Goal: Use online tool/utility: Utilize a website feature to perform a specific function

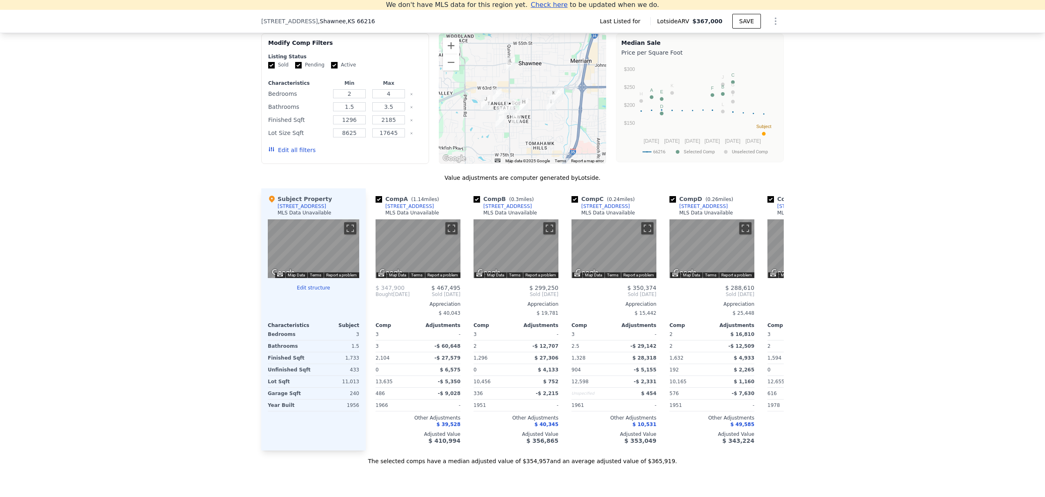
scroll to position [603, 0]
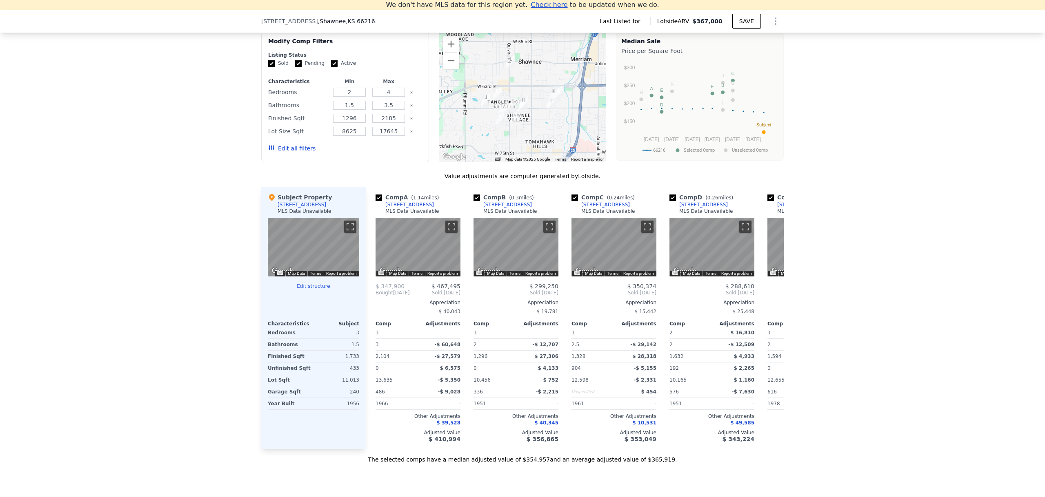
click at [311, 284] on button "Edit structure" at bounding box center [313, 286] width 91 height 7
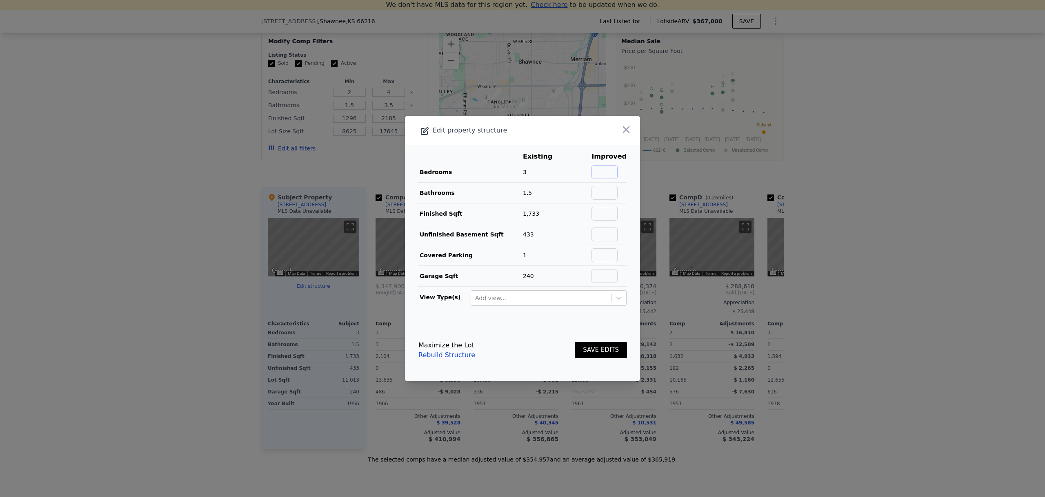
click at [601, 173] on input "text" at bounding box center [604, 172] width 26 height 14
type input "5"
click at [607, 190] on input "text" at bounding box center [604, 193] width 26 height 14
type input "2.5"
click at [601, 214] on input "text" at bounding box center [604, 214] width 26 height 14
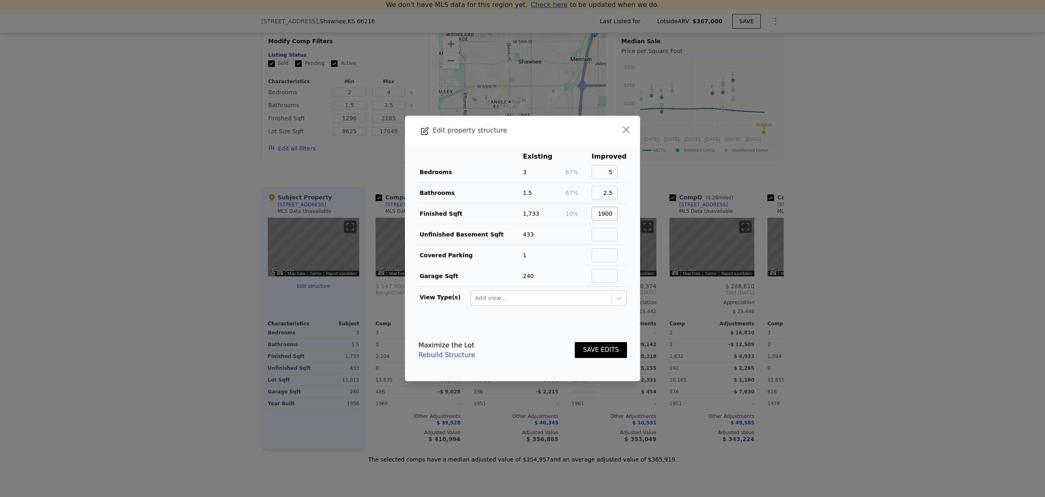
type input "1900"
click at [597, 233] on input "text" at bounding box center [604, 235] width 26 height 14
type input "300"
click at [565, 271] on td at bounding box center [578, 276] width 26 height 21
click at [591, 346] on button "SAVE EDITS" at bounding box center [600, 350] width 52 height 16
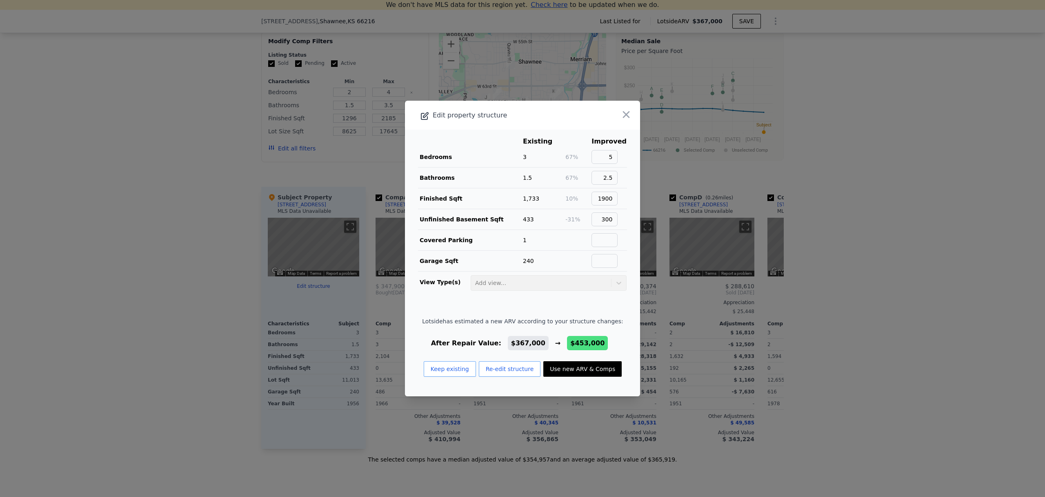
click at [582, 370] on button "Use new ARV & Comps" at bounding box center [582, 370] width 78 height 16
type input "5"
type input "1510"
type input "8761"
checkbox input "true"
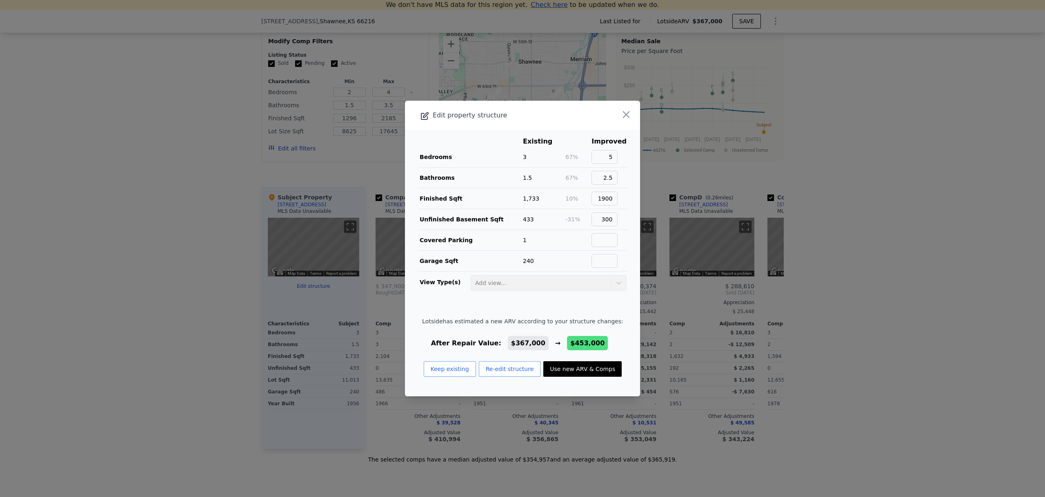
type input "$ 453,000"
type input "$ 203,748"
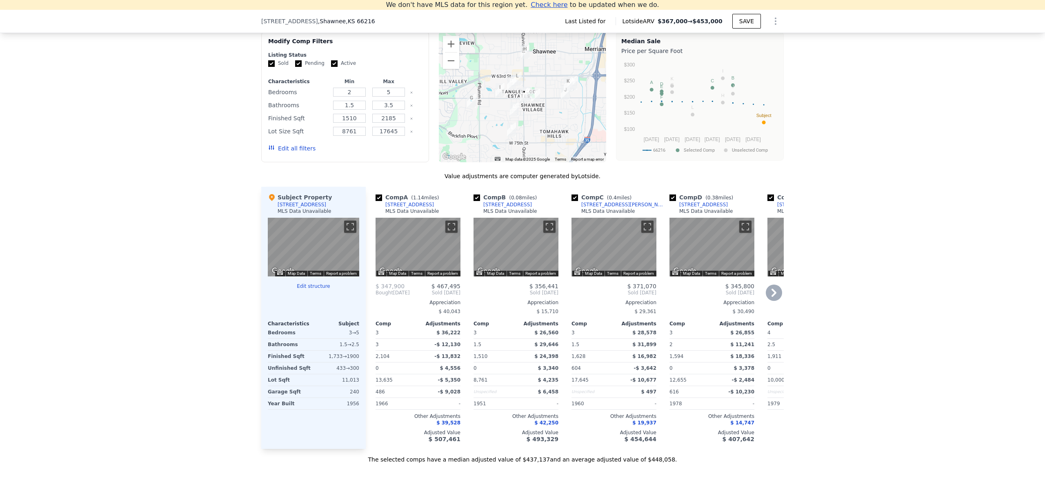
click at [768, 293] on icon at bounding box center [773, 293] width 16 height 16
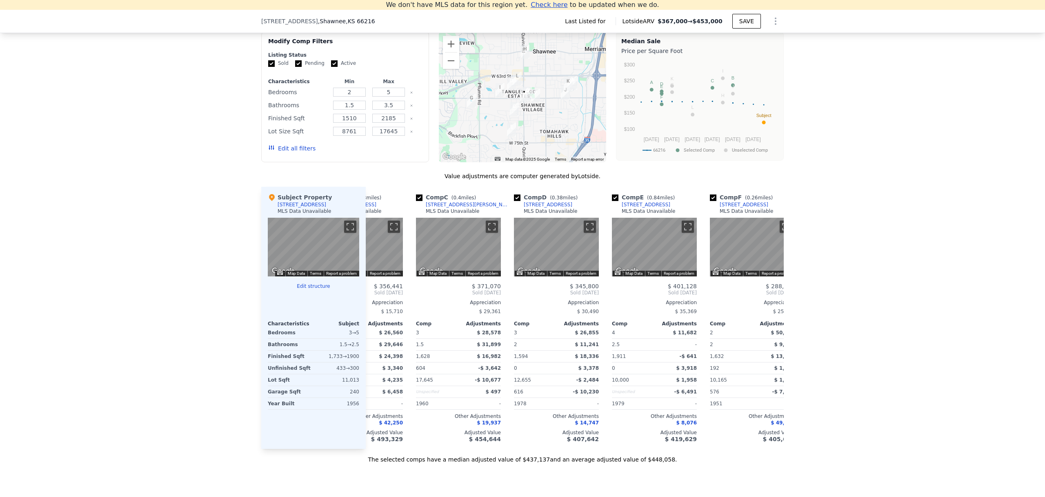
scroll to position [0, 196]
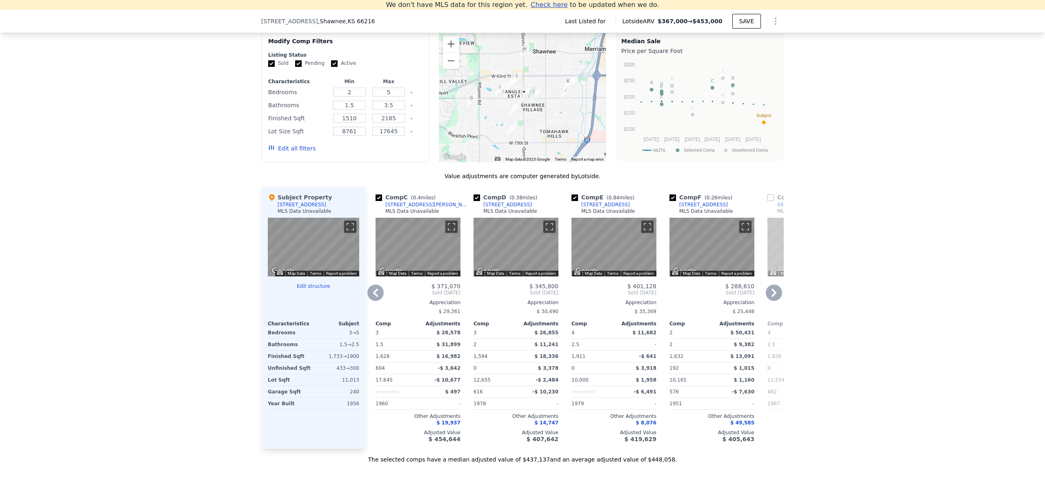
click at [768, 293] on icon at bounding box center [773, 293] width 16 height 16
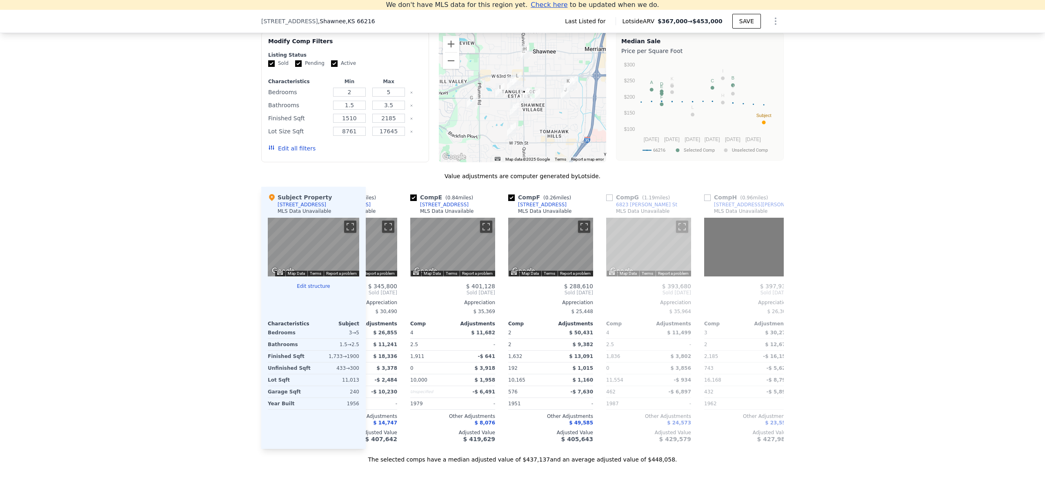
scroll to position [0, 392]
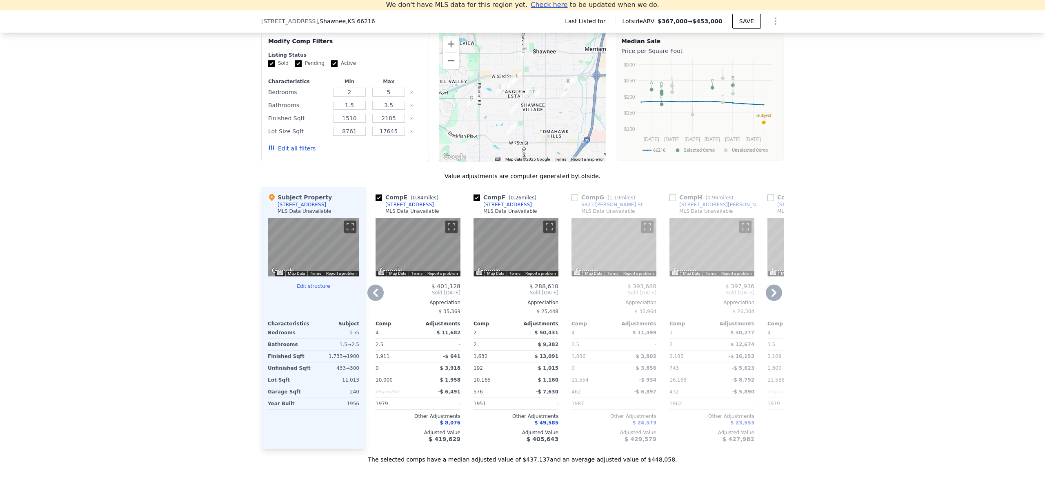
click at [373, 290] on icon at bounding box center [375, 293] width 5 height 8
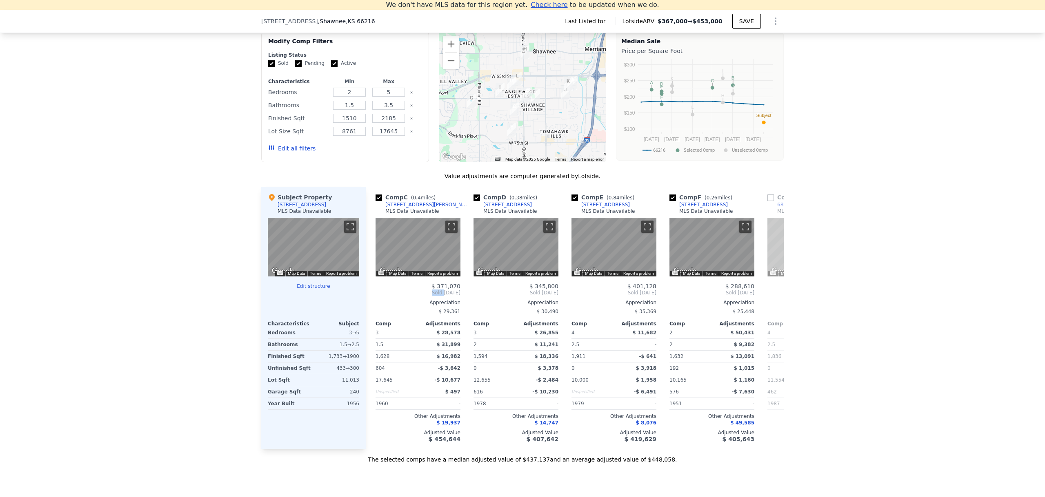
click at [372, 290] on div "Comp C ( 0.4 miles) [STREET_ADDRESS][PERSON_NAME] MLS Data Unavailable ← Move l…" at bounding box center [417, 318] width 91 height 262
click at [373, 290] on icon at bounding box center [375, 293] width 5 height 8
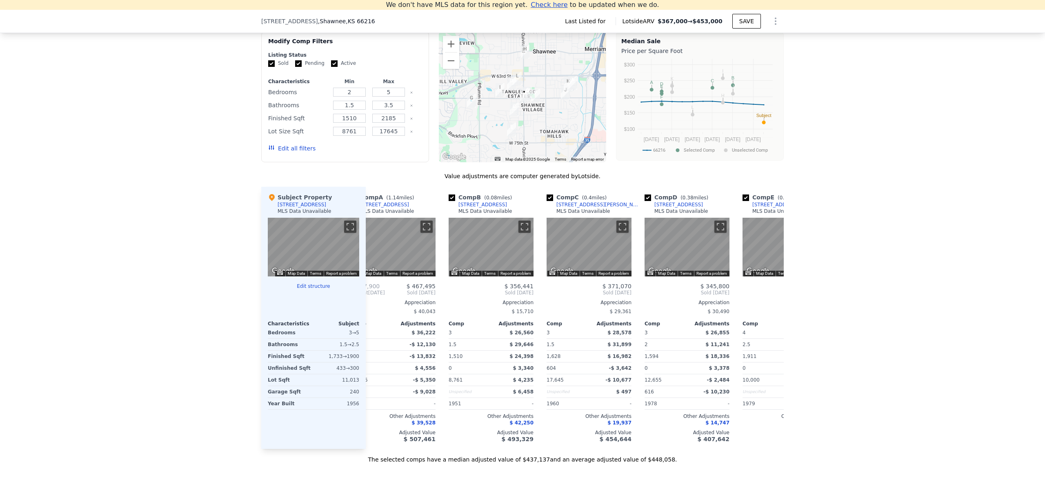
scroll to position [0, 0]
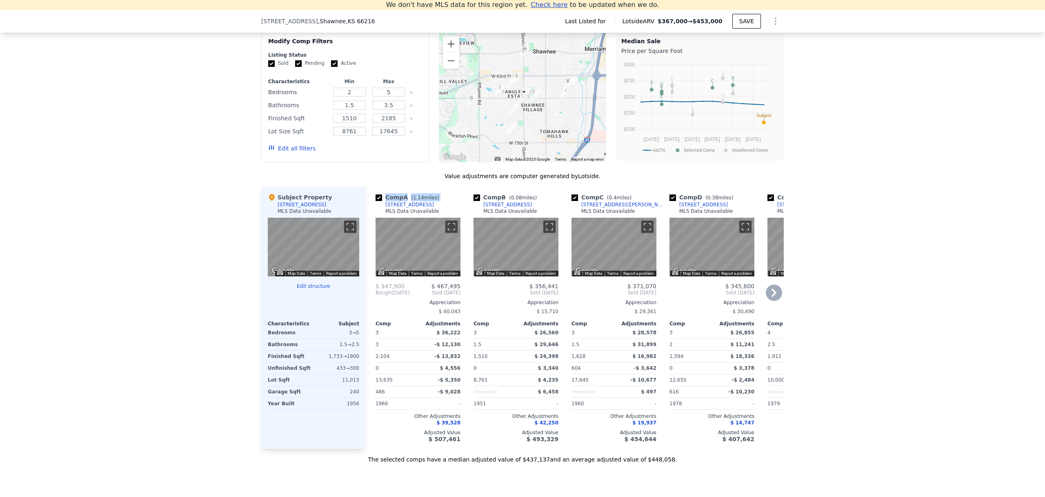
click at [767, 292] on icon at bounding box center [773, 293] width 16 height 16
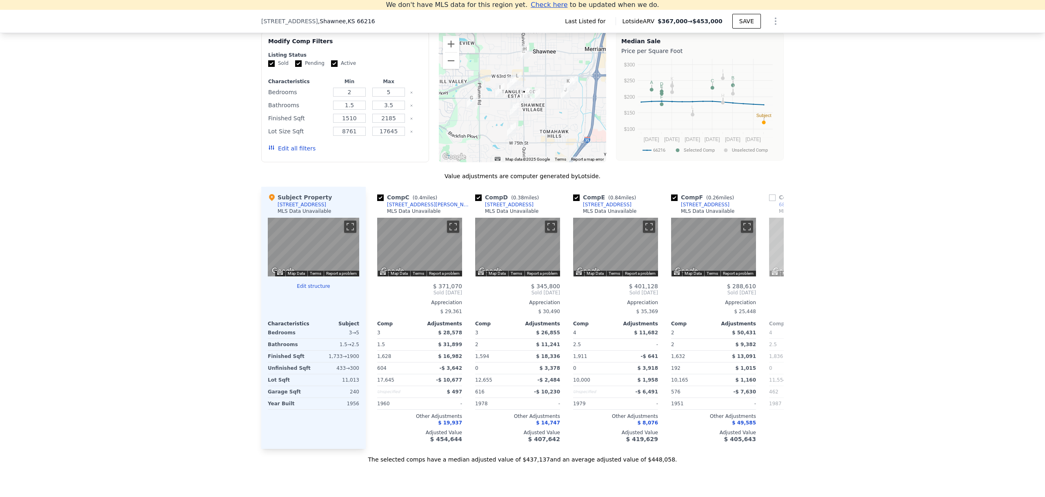
scroll to position [0, 196]
click at [374, 294] on icon at bounding box center [375, 293] width 5 height 8
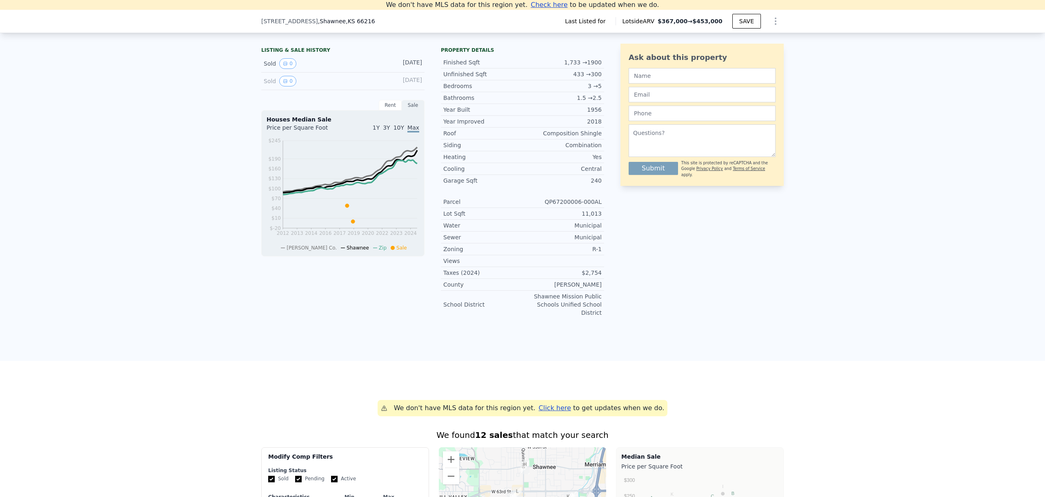
scroll to position [138, 0]
